Goal: Find specific page/section: Find specific page/section

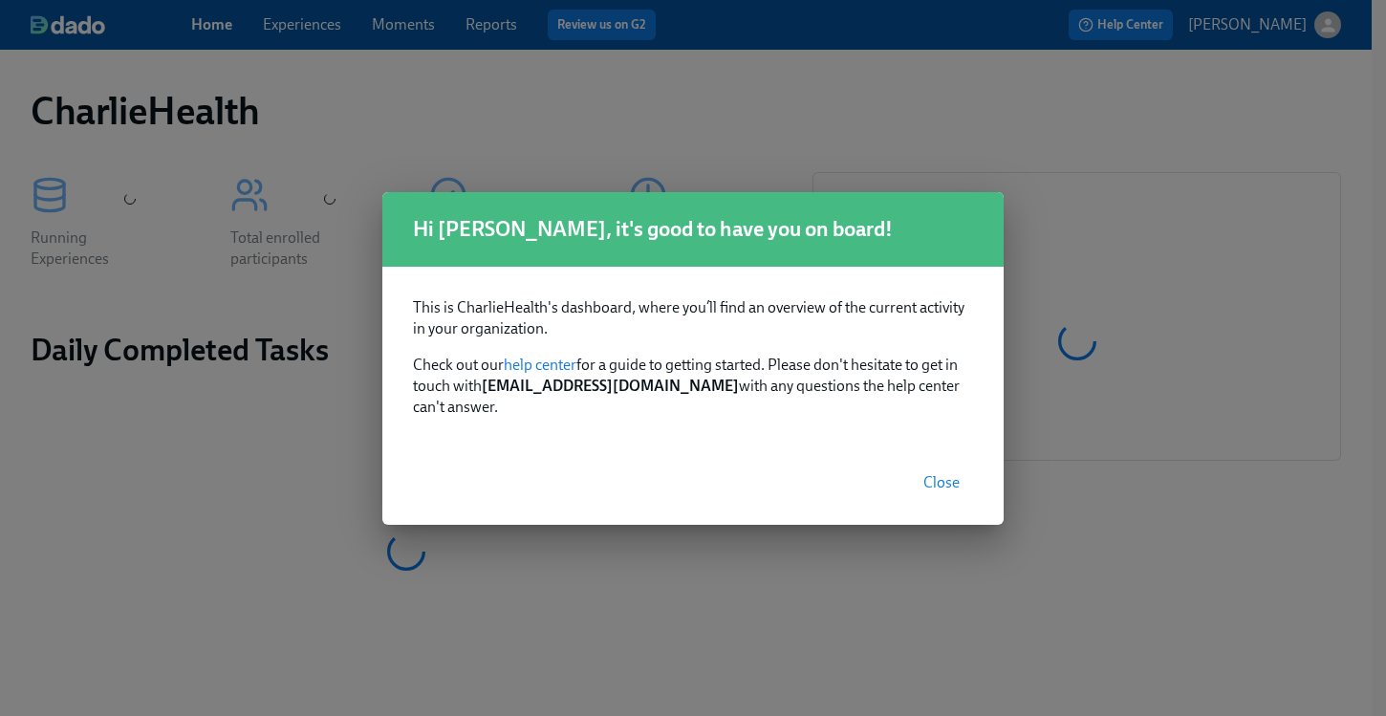
click at [941, 478] on span "Close" at bounding box center [941, 482] width 36 height 19
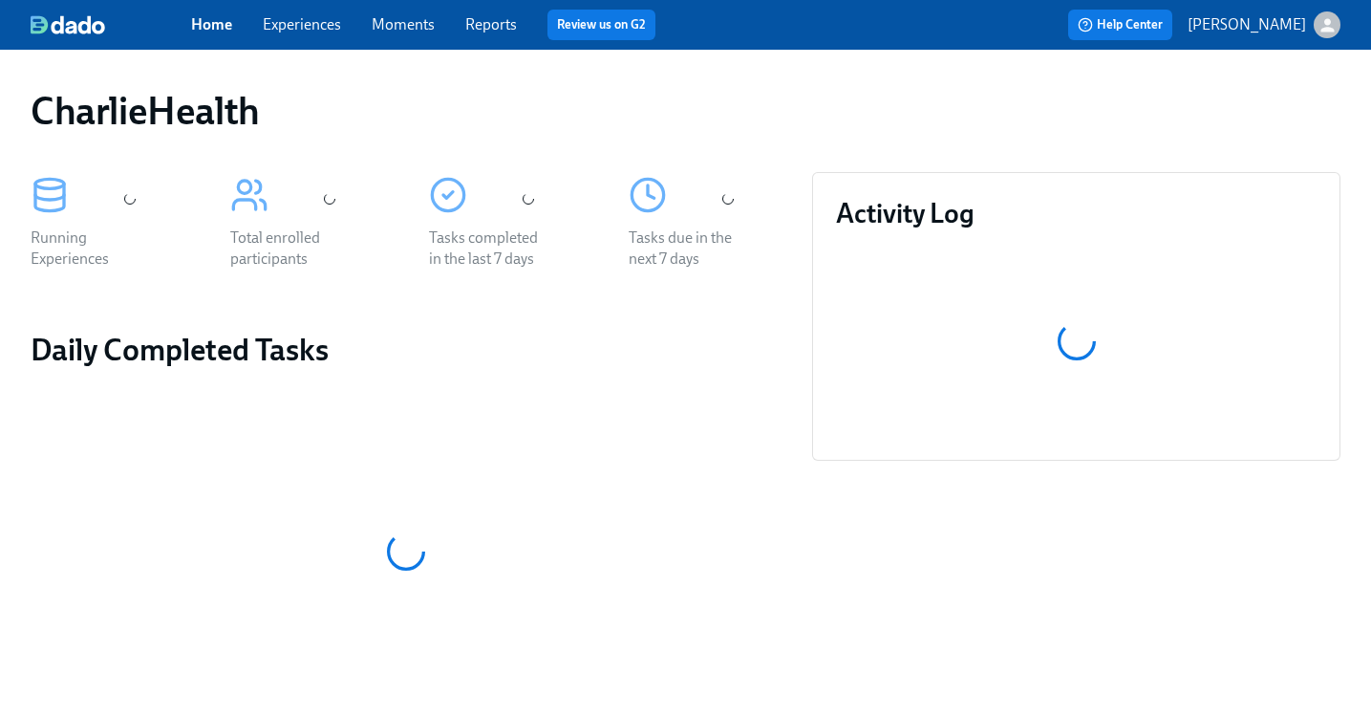
click at [304, 17] on link "Experiences" at bounding box center [302, 24] width 78 height 18
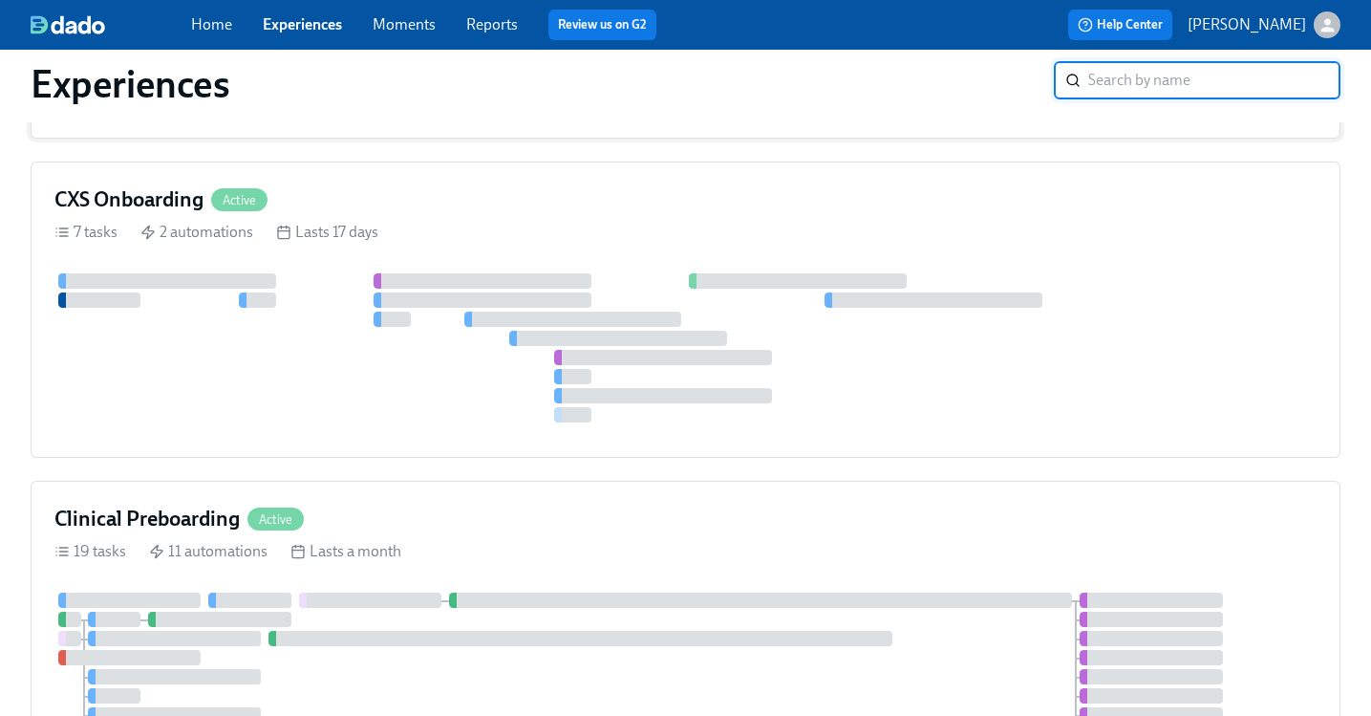
scroll to position [775, 0]
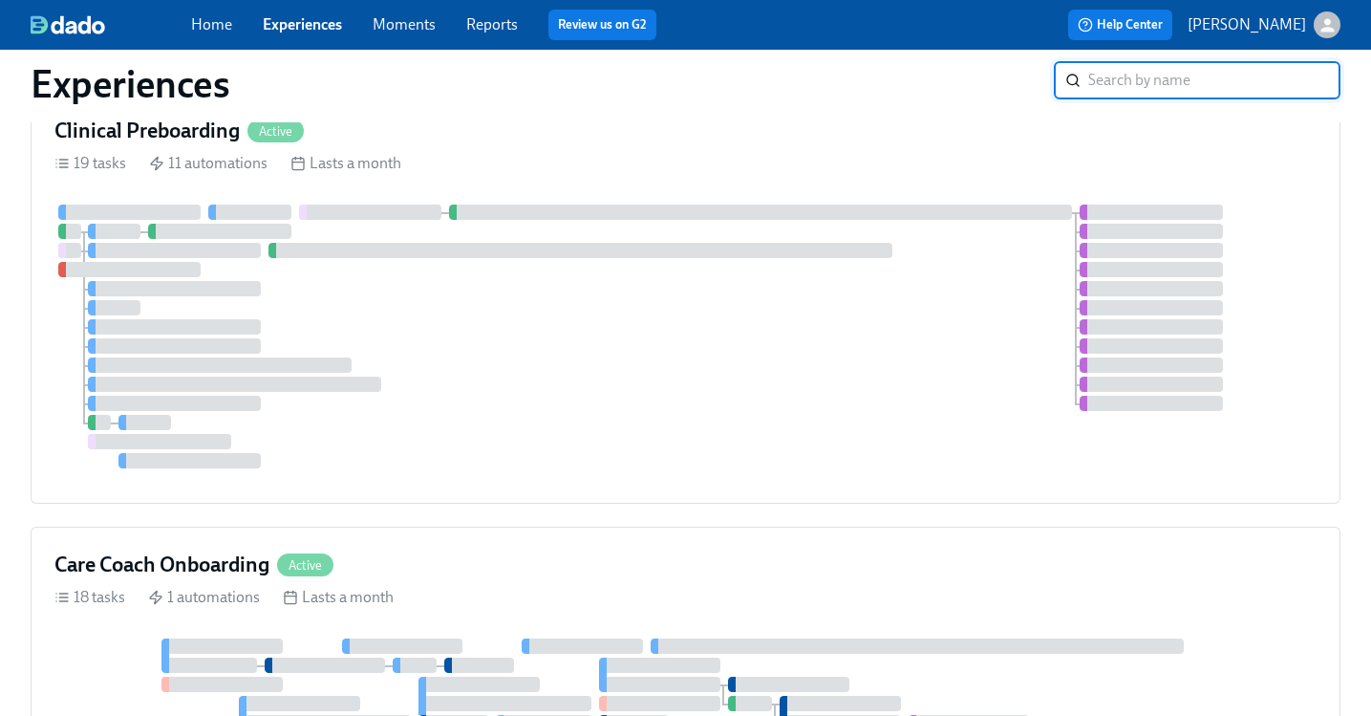
click at [703, 328] on div at bounding box center [685, 337] width 1262 height 264
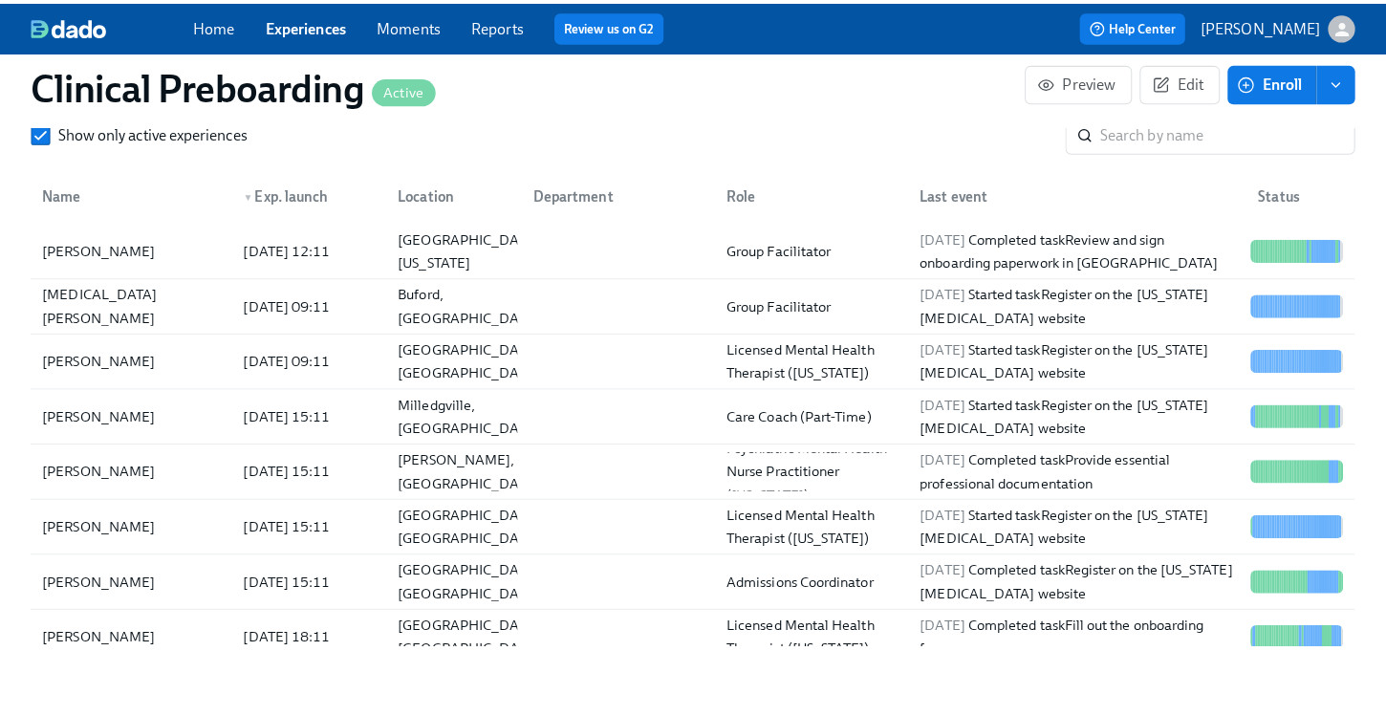
scroll to position [2174, 0]
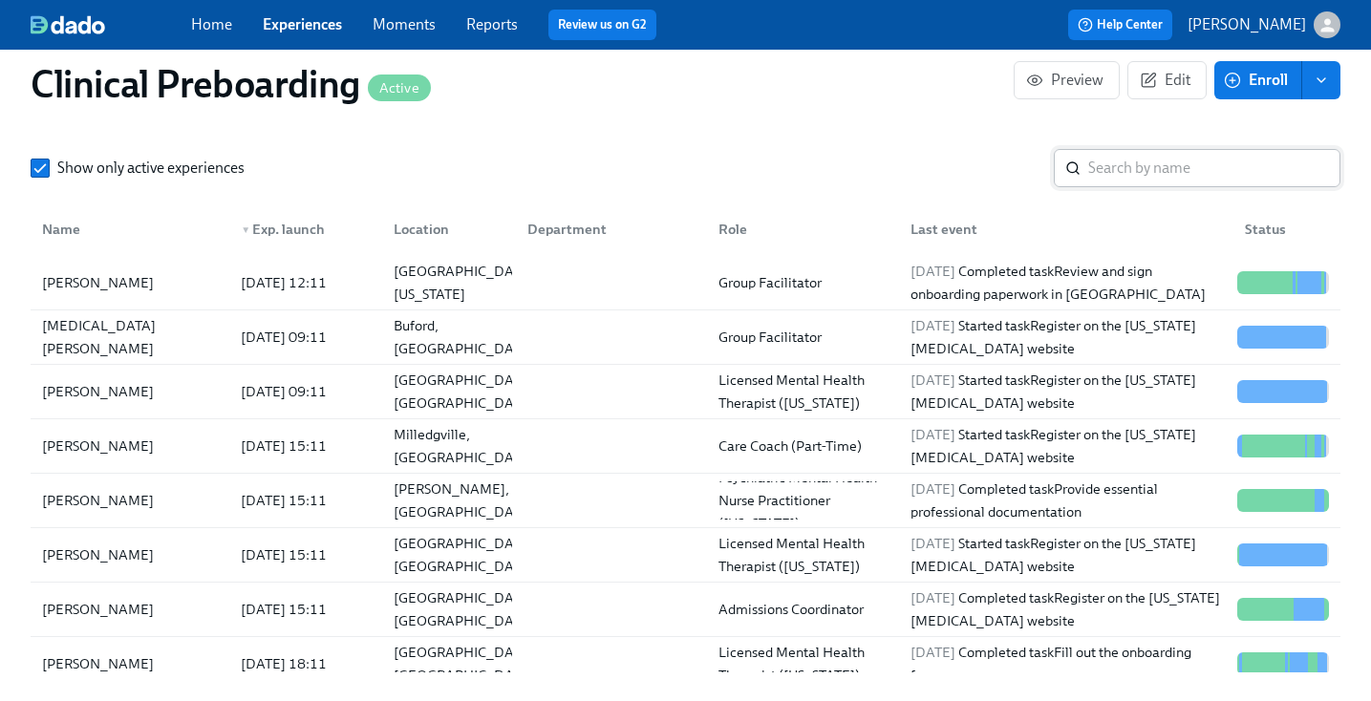
click at [1209, 167] on input "search" at bounding box center [1214, 168] width 252 height 38
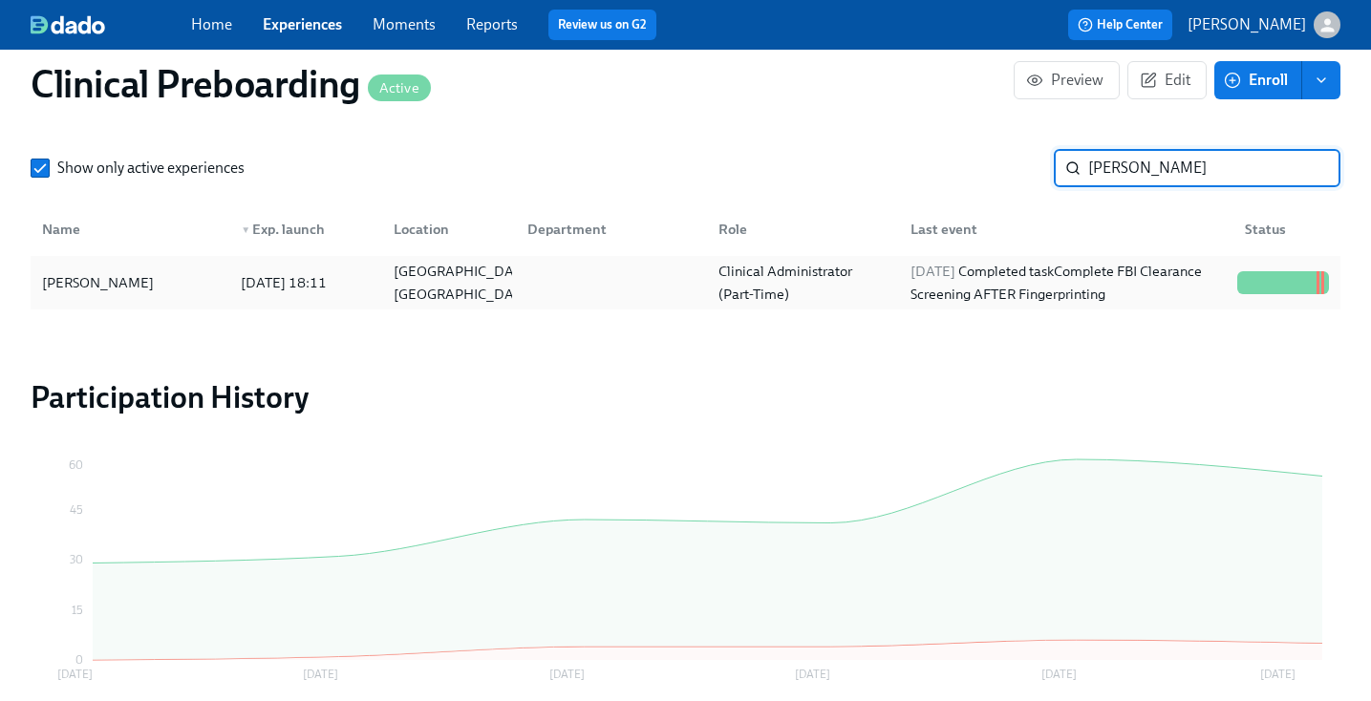
type input "[PERSON_NAME]"
click at [127, 282] on div "[PERSON_NAME]" at bounding box center [97, 282] width 127 height 23
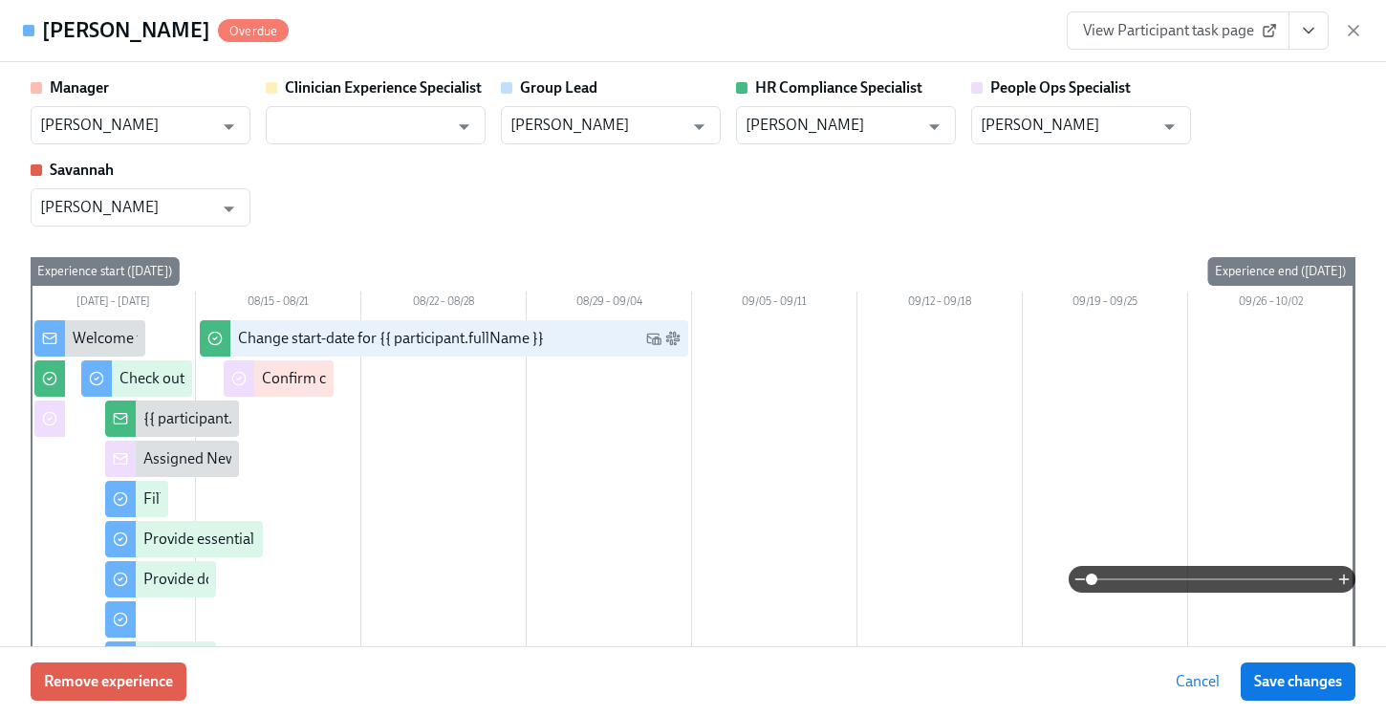
click at [1322, 32] on button "View task page" at bounding box center [1308, 30] width 40 height 38
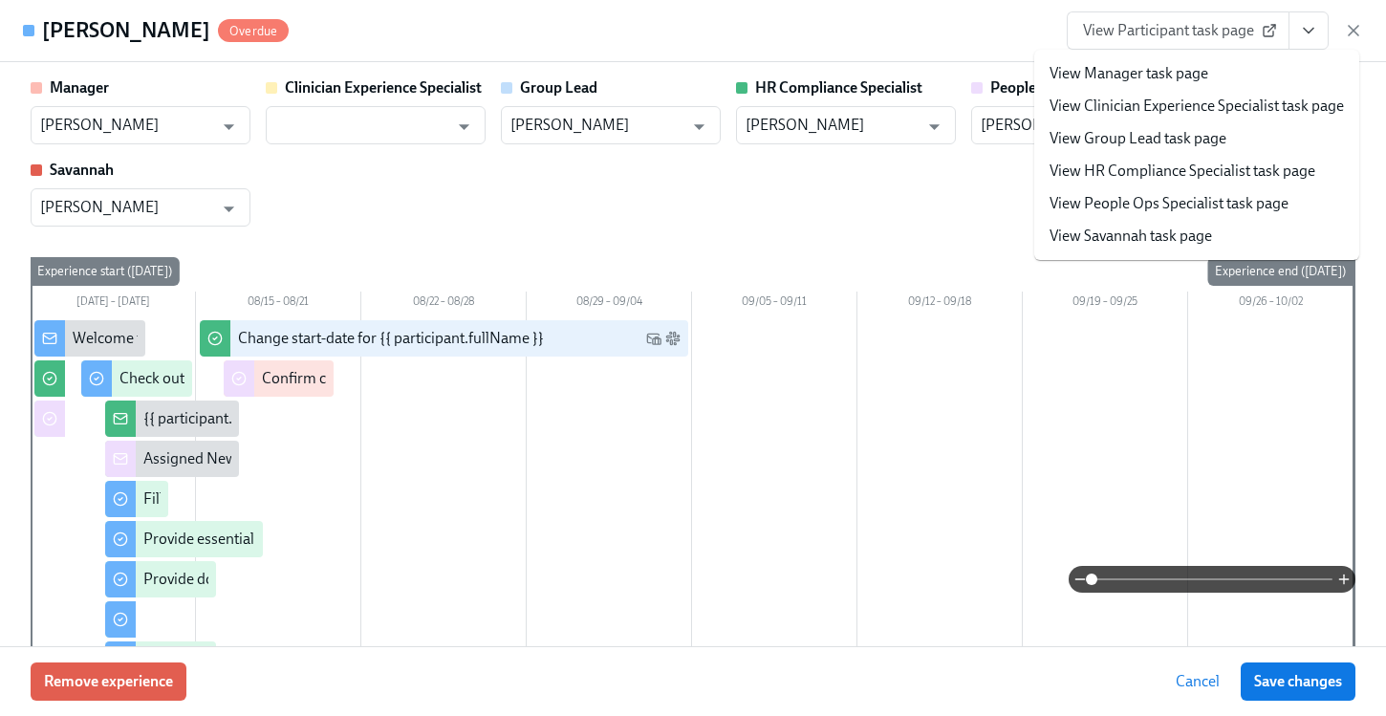
click at [1240, 27] on span "View Participant task page" at bounding box center [1178, 30] width 190 height 19
